Goal: Information Seeking & Learning: Check status

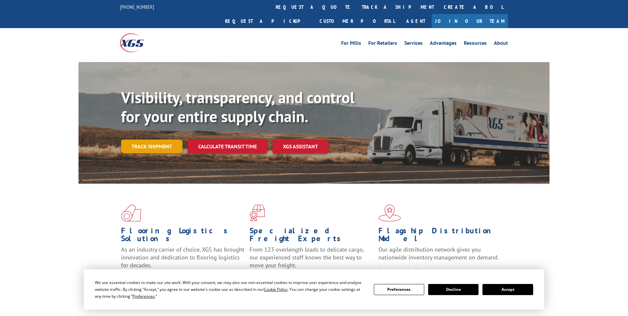
click at [152, 140] on link "Track shipment" at bounding box center [151, 147] width 61 height 14
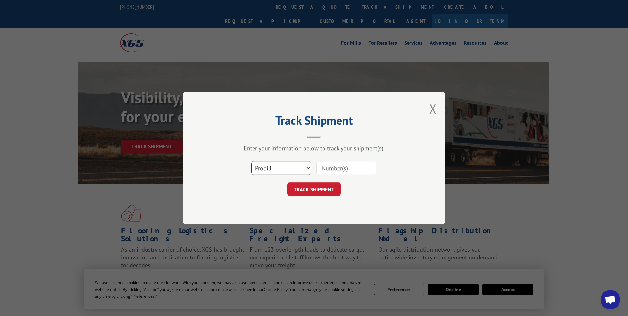
select select "bol"
click option "BOL" at bounding box center [0, 0] width 0 height 0
click at [327, 168] on input at bounding box center [346, 168] width 60 height 14
type input "17501903"
click at [325, 182] on button "TRACK SHIPMENT" at bounding box center [314, 189] width 54 height 14
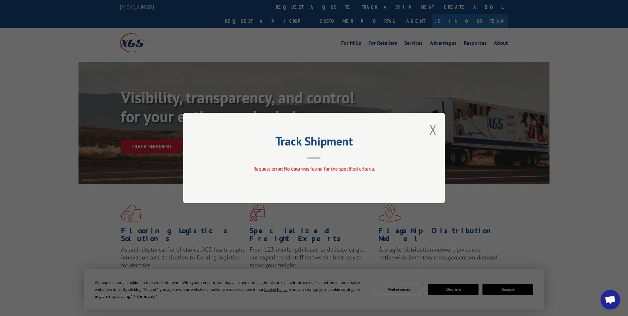
click at [436, 131] on button "Close modal" at bounding box center [432, 129] width 7 height 17
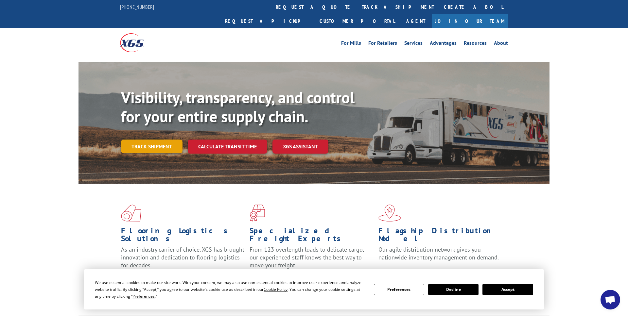
click at [155, 140] on link "Track shipment" at bounding box center [151, 147] width 61 height 14
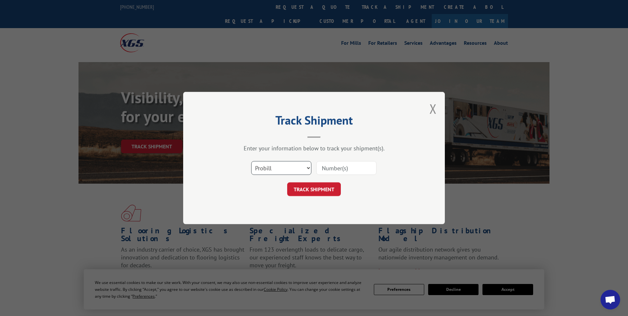
click option "Probill" at bounding box center [0, 0] width 0 height 0
click at [329, 169] on input at bounding box center [346, 168] width 60 height 14
type input "17501903"
click at [318, 188] on button "TRACK SHIPMENT" at bounding box center [314, 189] width 54 height 14
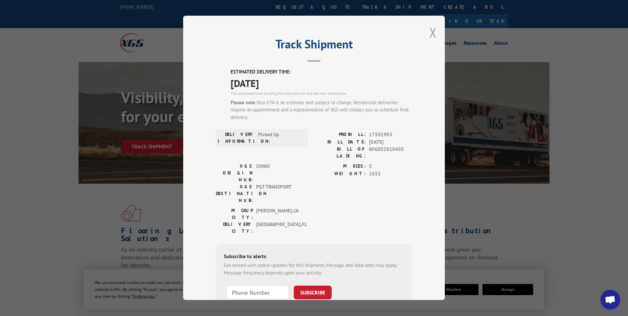
click at [433, 34] on button "Close modal" at bounding box center [432, 32] width 7 height 17
